Goal: Task Accomplishment & Management: Manage account settings

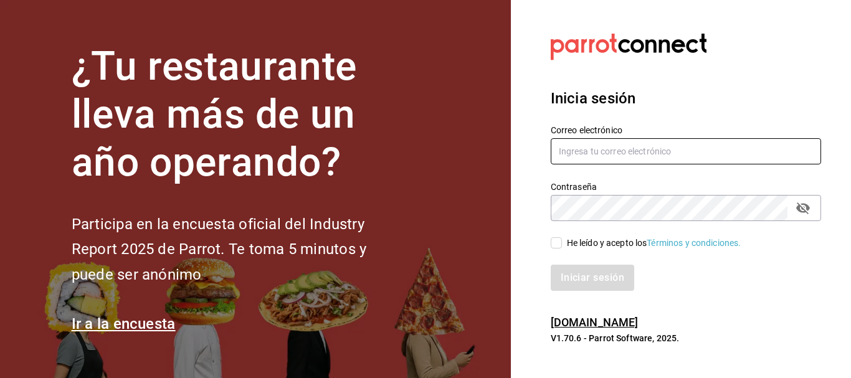
type input "jorge_reyes_c@hotmail.com"
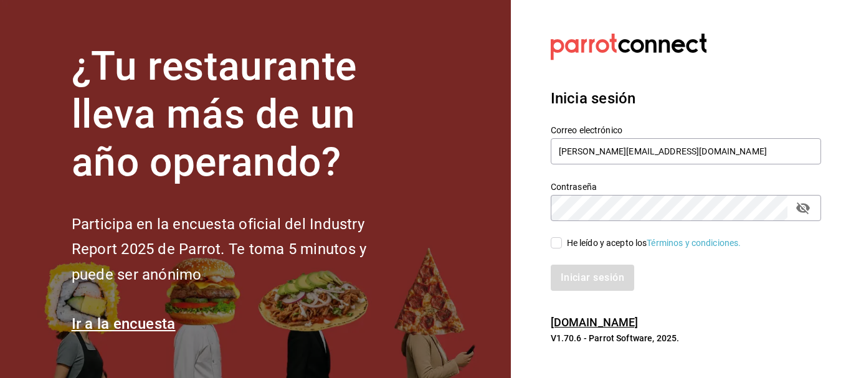
click at [563, 241] on span "He leído y acepto los Términos y condiciones." at bounding box center [651, 243] width 179 height 13
click at [562, 241] on input "He leído y acepto los Términos y condiciones." at bounding box center [556, 242] width 11 height 11
checkbox input "true"
click at [599, 277] on button "Iniciar sesión" at bounding box center [593, 278] width 85 height 26
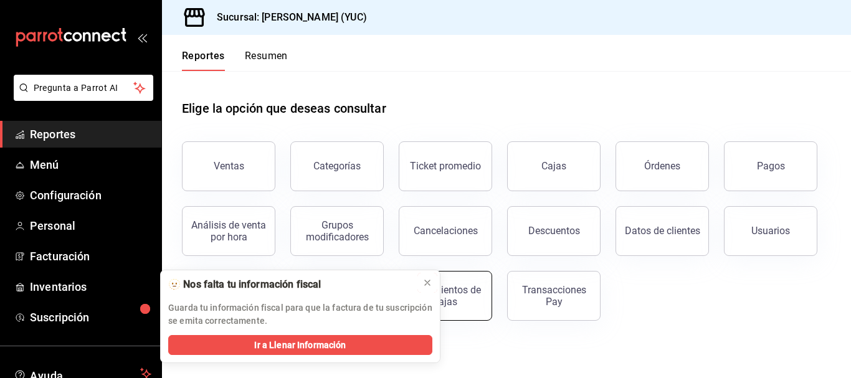
click at [428, 280] on icon at bounding box center [428, 283] width 10 height 10
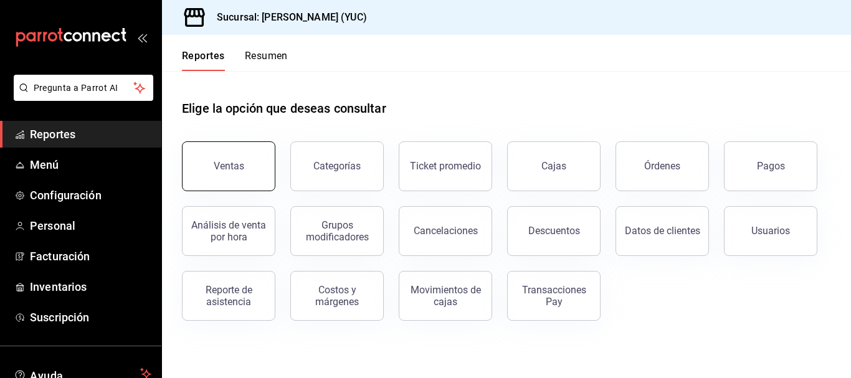
click at [222, 157] on button "Ventas" at bounding box center [228, 166] width 93 height 50
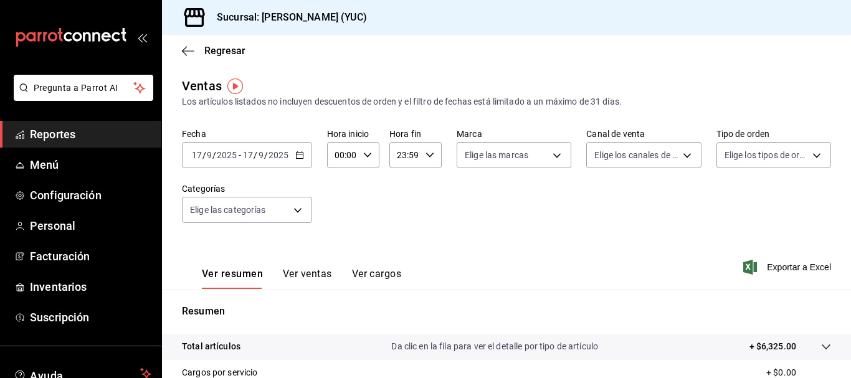
click at [304, 273] on button "Ver ventas" at bounding box center [307, 278] width 49 height 21
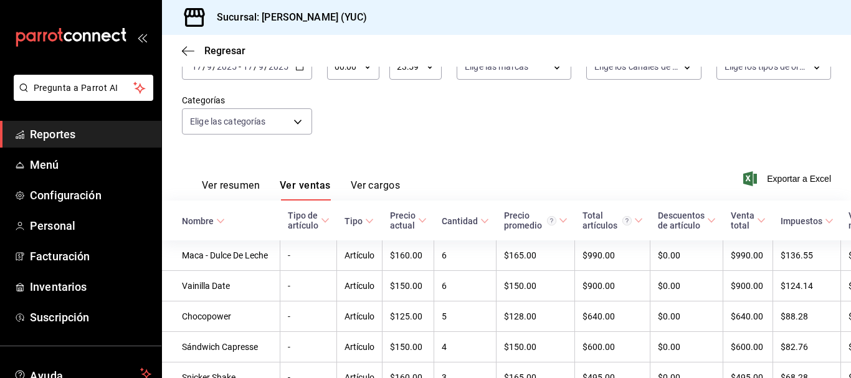
scroll to position [89, 0]
click at [244, 182] on button "Ver resumen" at bounding box center [231, 189] width 58 height 21
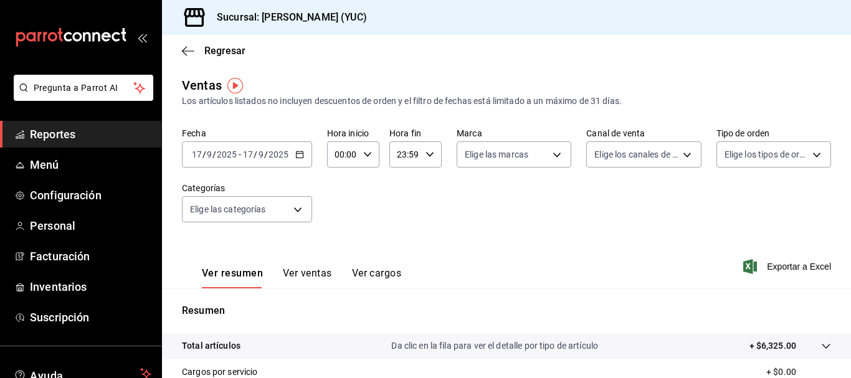
scroll to position [1, 0]
click at [69, 258] on span "Facturación" at bounding box center [91, 256] width 122 height 17
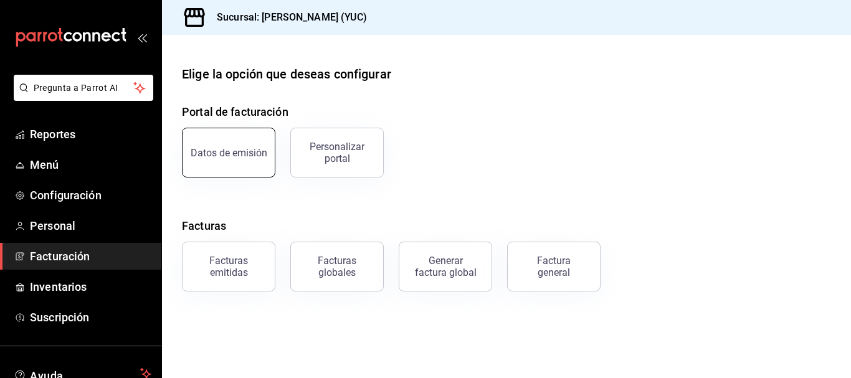
click at [247, 150] on div "Datos de emisión" at bounding box center [229, 153] width 77 height 12
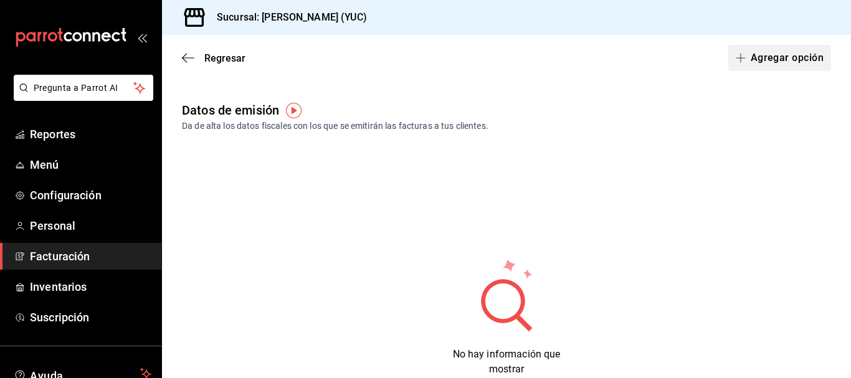
click at [748, 57] on button "Agregar opción" at bounding box center [780, 58] width 103 height 26
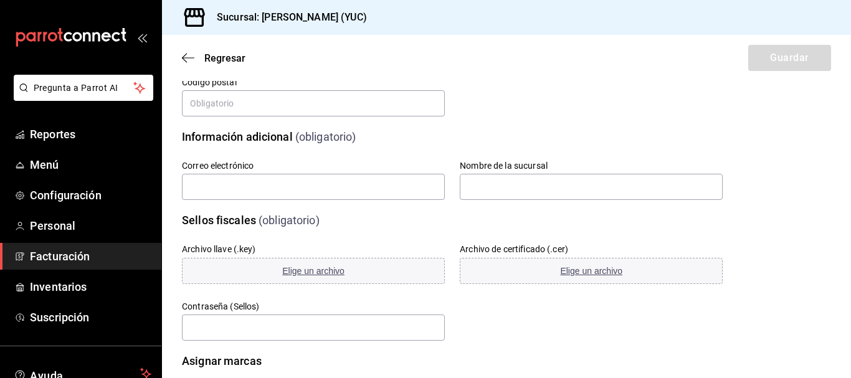
scroll to position [208, 0]
